Goal: Find specific page/section: Find specific page/section

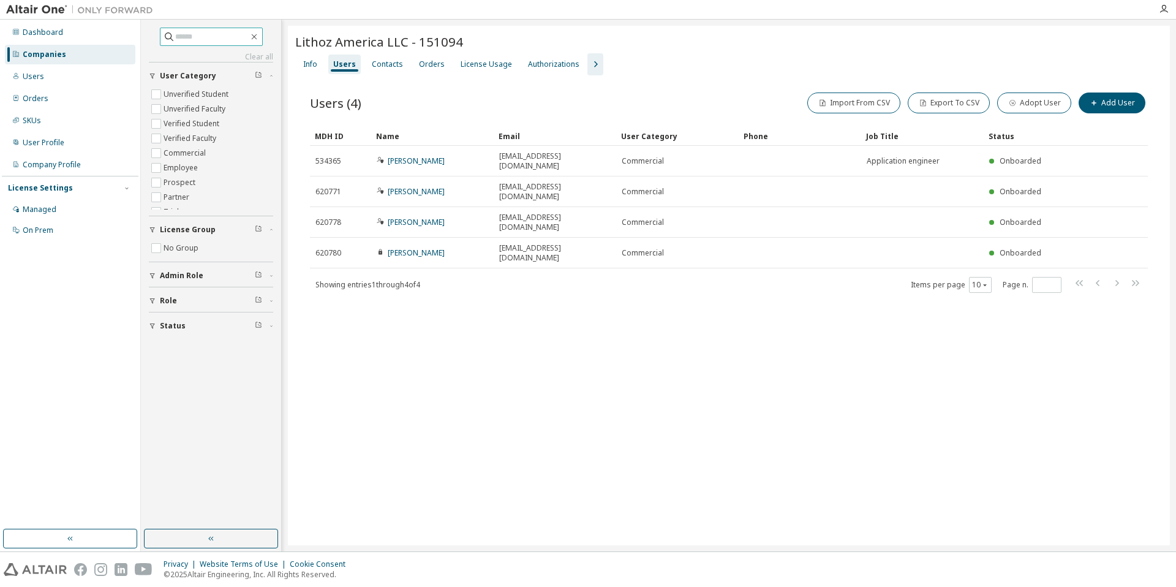
click at [262, 42] on span at bounding box center [211, 37] width 103 height 18
click at [259, 37] on icon "button" at bounding box center [254, 37] width 10 height 10
click at [211, 35] on input "text" at bounding box center [212, 37] width 74 height 12
type input "******"
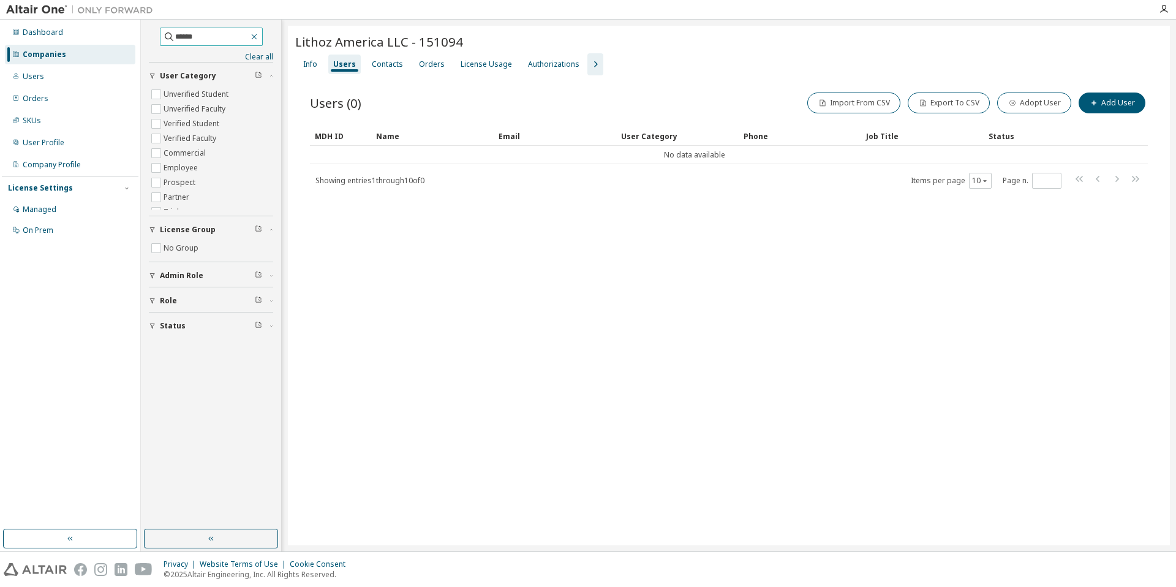
click at [259, 37] on icon "button" at bounding box center [254, 37] width 10 height 10
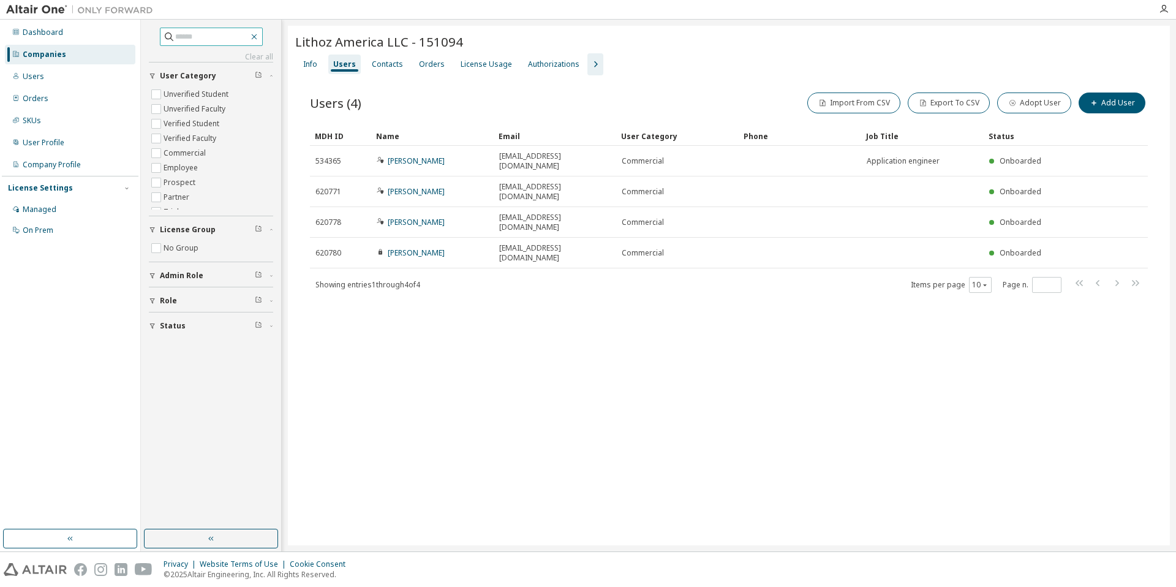
click at [259, 38] on icon "button" at bounding box center [254, 37] width 10 height 10
click at [46, 55] on div "Companies" at bounding box center [44, 55] width 43 height 10
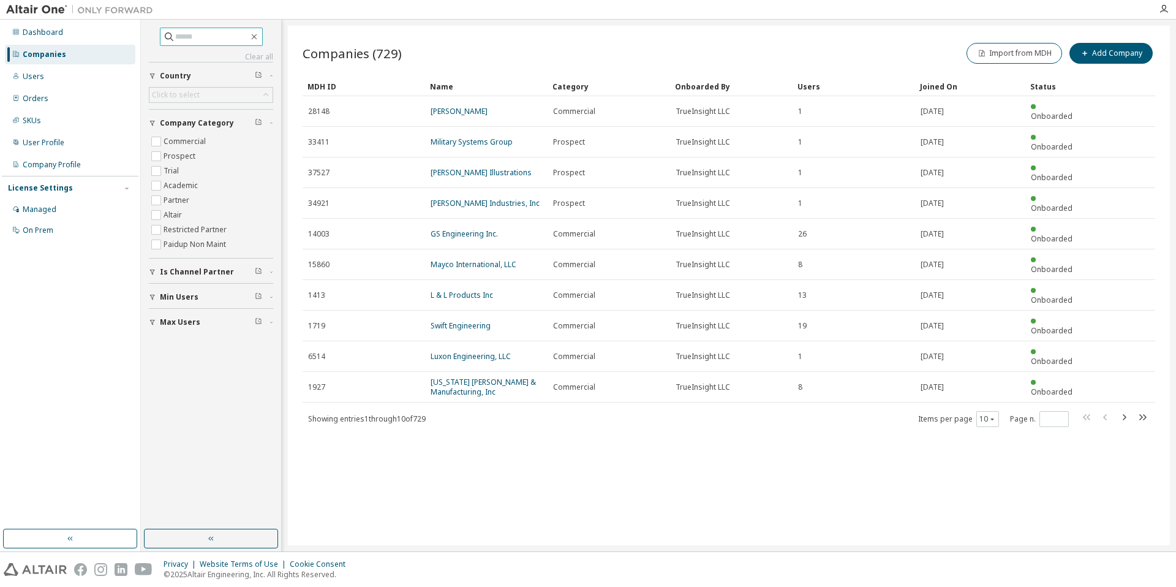
drag, startPoint x: 175, startPoint y: 29, endPoint x: 183, endPoint y: 28, distance: 8.7
click at [183, 28] on span at bounding box center [211, 37] width 103 height 18
click at [181, 51] on div "Clear all Max Users Min Users Is Channel Partner Company Category Commercial Pr…" at bounding box center [211, 181] width 124 height 306
click at [179, 40] on input "text" at bounding box center [212, 37] width 74 height 12
type input "**********"
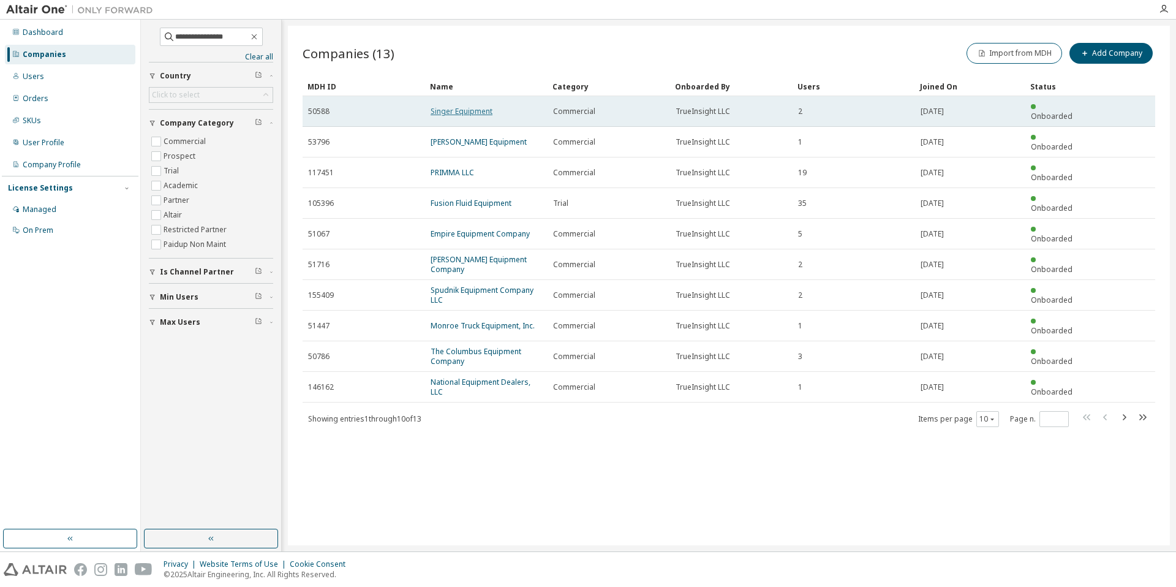
click at [443, 106] on link "Singer Equipment" at bounding box center [462, 111] width 62 height 10
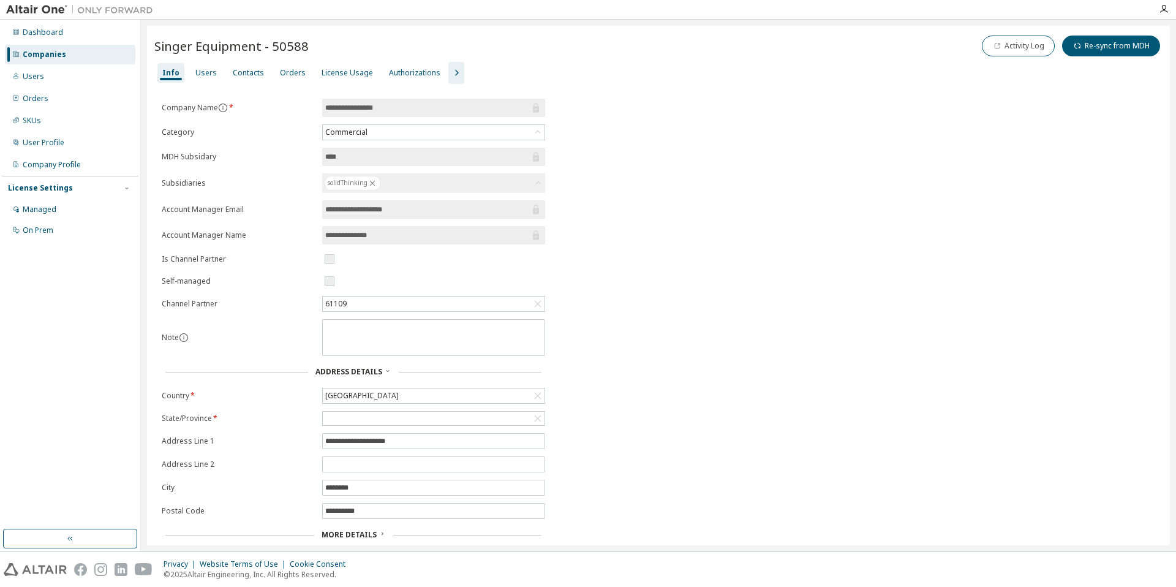
click at [331, 62] on div "Info Users Contacts Orders License Usage Authorizations" at bounding box center [658, 73] width 1008 height 22
click at [334, 78] on div "License Usage" at bounding box center [347, 73] width 61 height 20
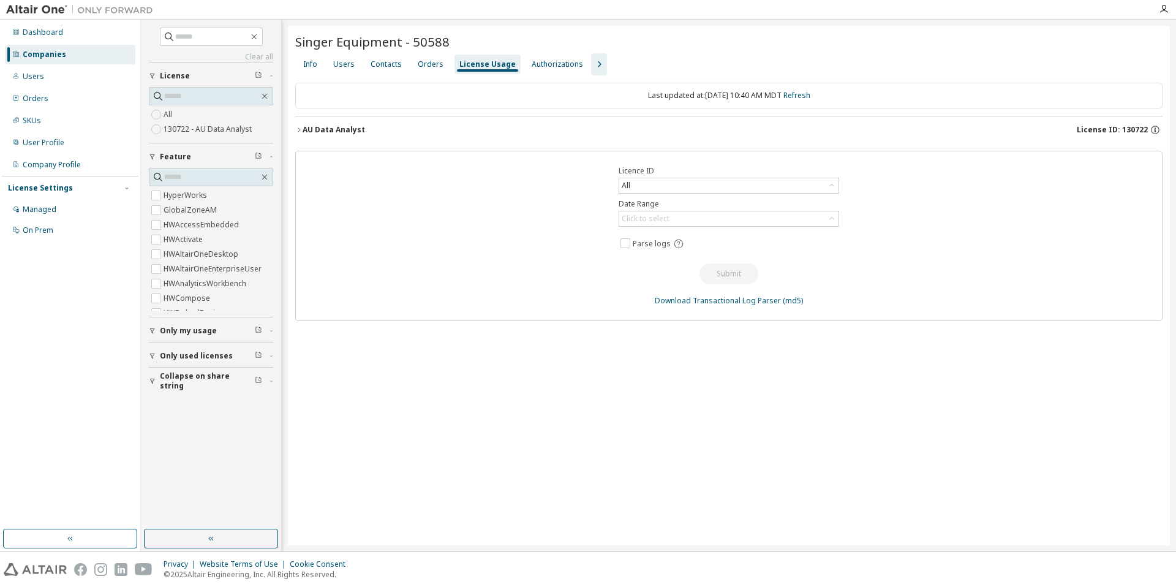
click at [615, 123] on button "AU Data Analyst License ID: 130722" at bounding box center [728, 129] width 867 height 27
